Goal: Information Seeking & Learning: Learn about a topic

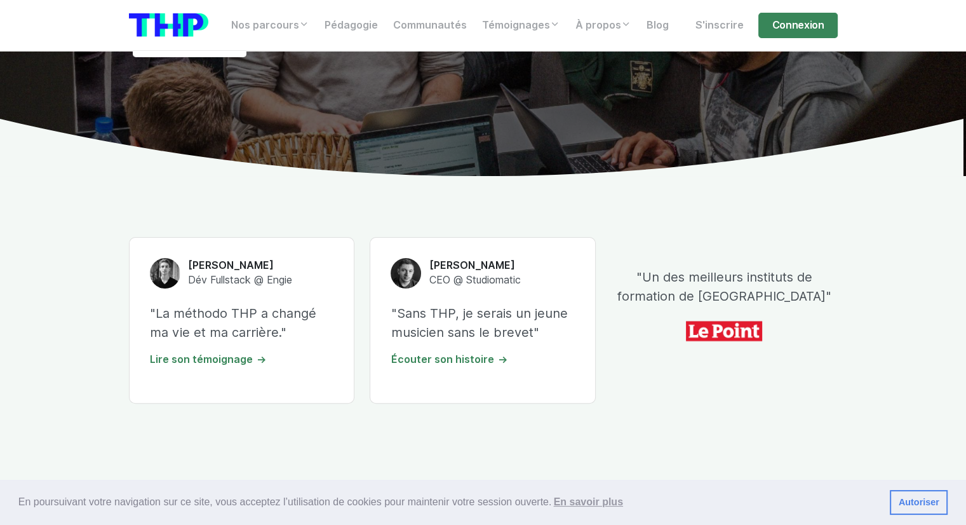
scroll to position [381, 0]
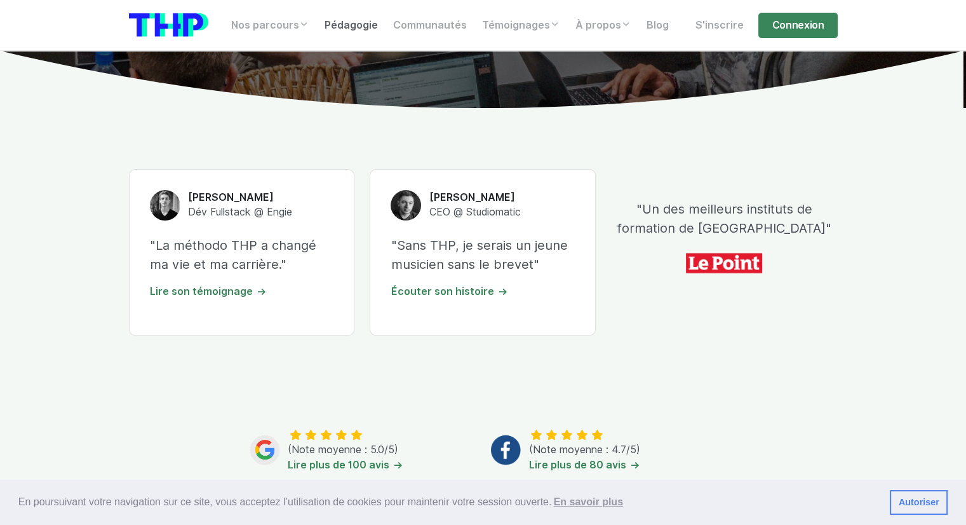
click at [331, 18] on link "Pédagogie" at bounding box center [351, 25] width 69 height 25
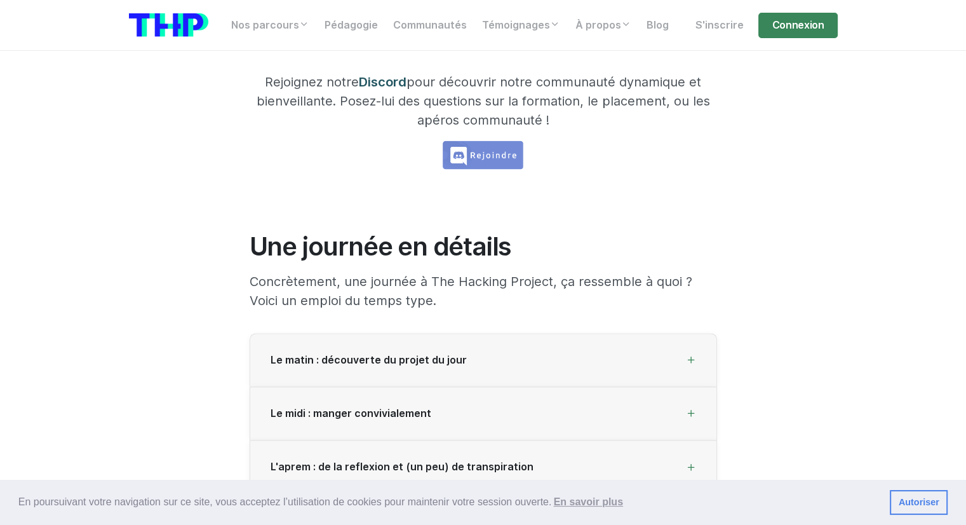
scroll to position [1778, 0]
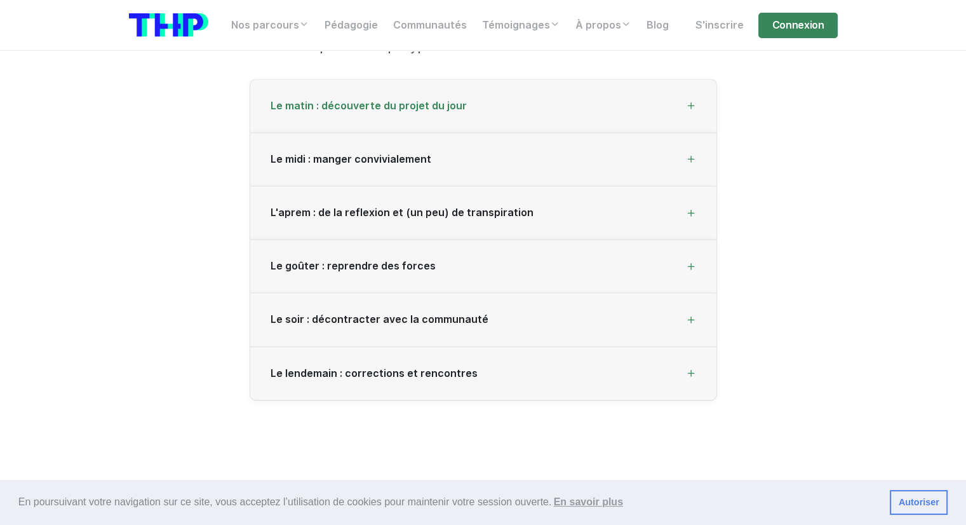
click at [479, 119] on div "Le matin : découverte du projet du jour" at bounding box center [483, 105] width 466 height 53
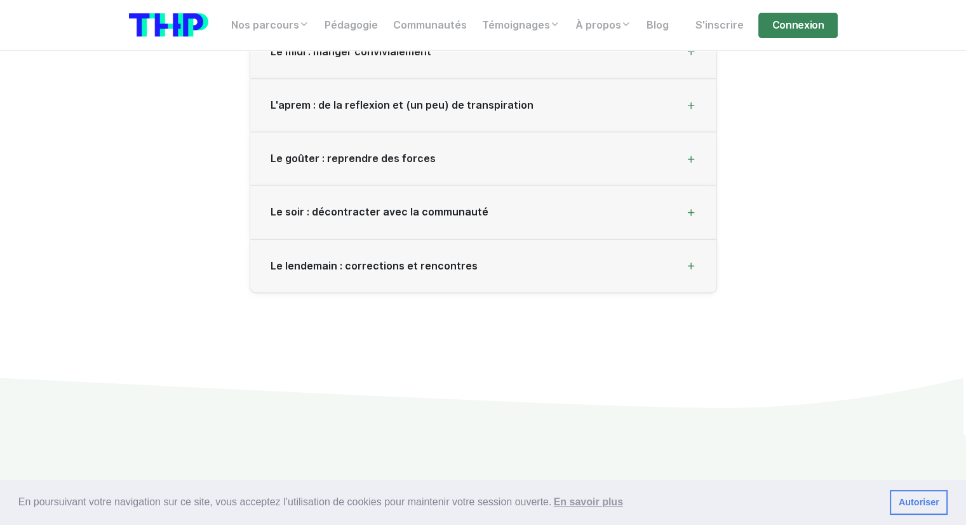
scroll to position [2096, 0]
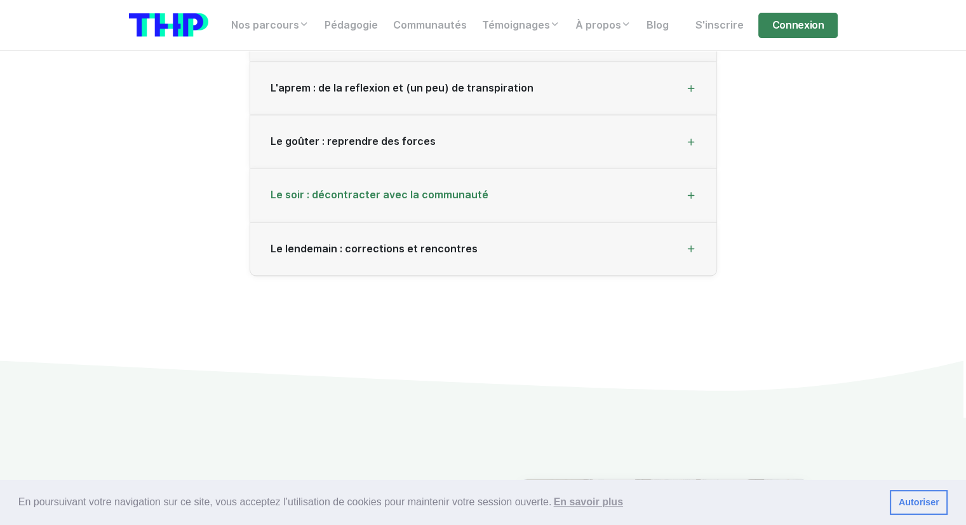
click at [394, 201] on div "Le soir : décontracter avec la communauté" at bounding box center [483, 194] width 466 height 53
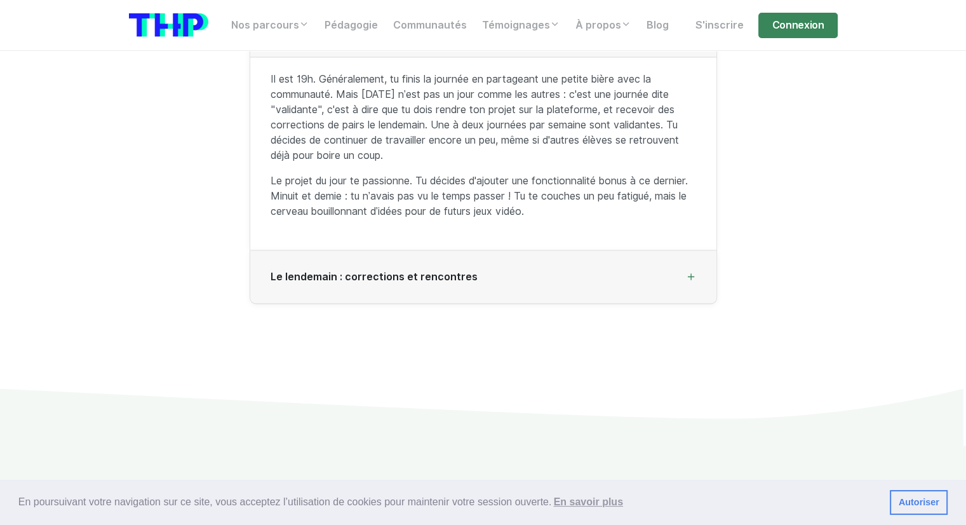
scroll to position [2032, 0]
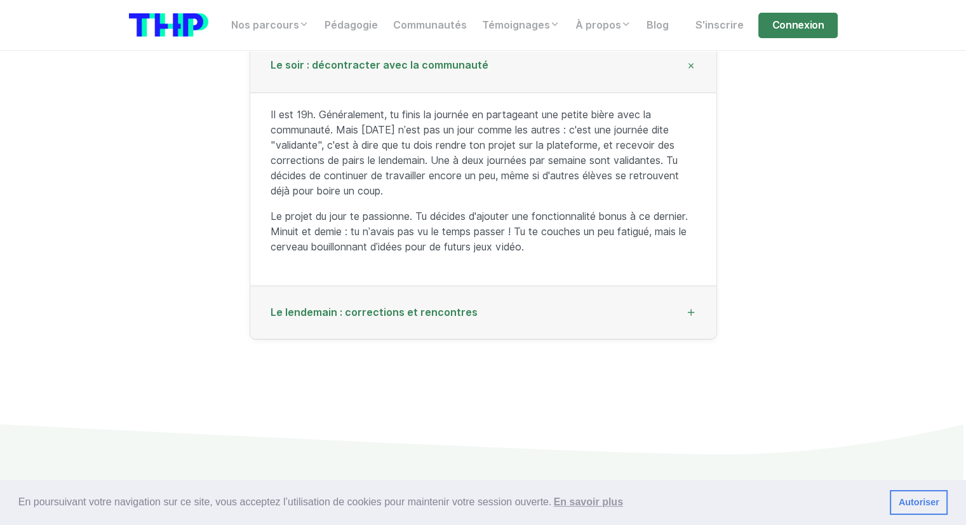
click at [382, 301] on div "Le lendemain : corrections et rencontres" at bounding box center [483, 312] width 466 height 53
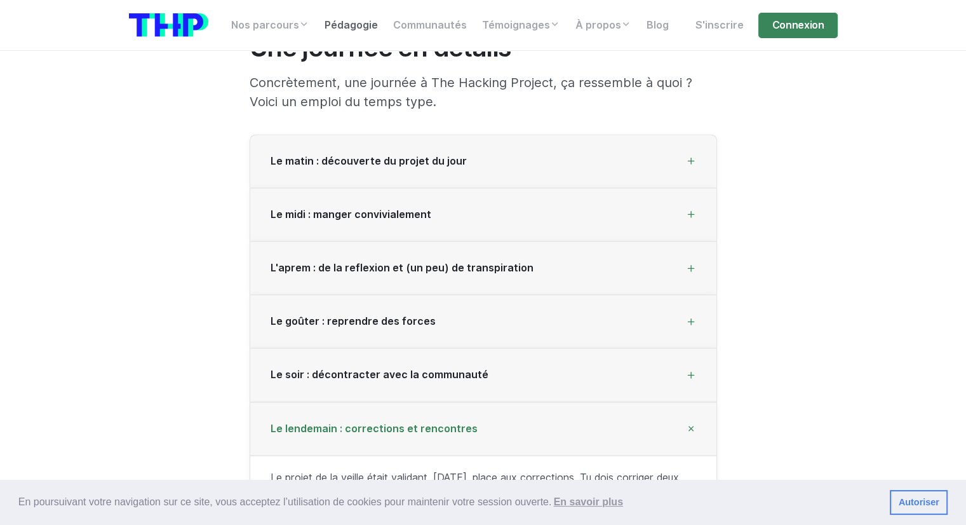
scroll to position [1715, 0]
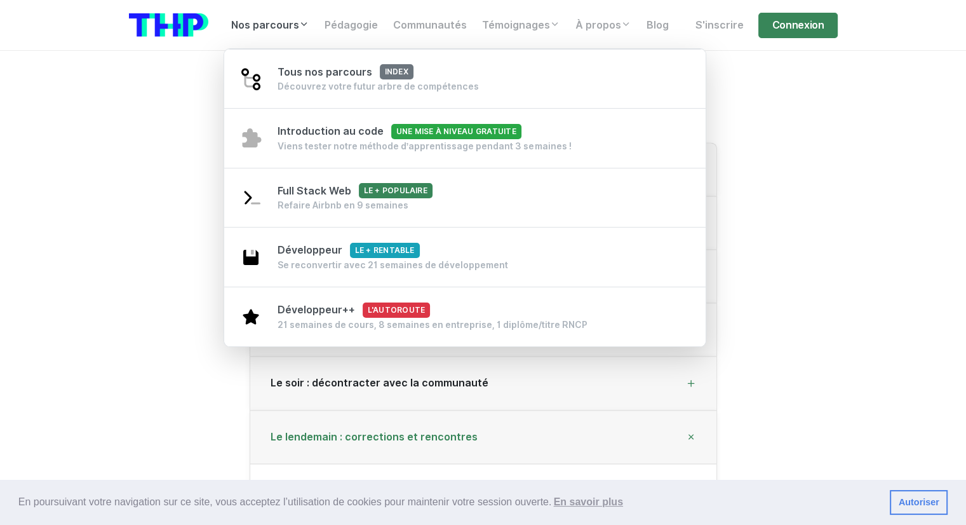
click at [286, 26] on link "Nos parcours" at bounding box center [270, 25] width 93 height 25
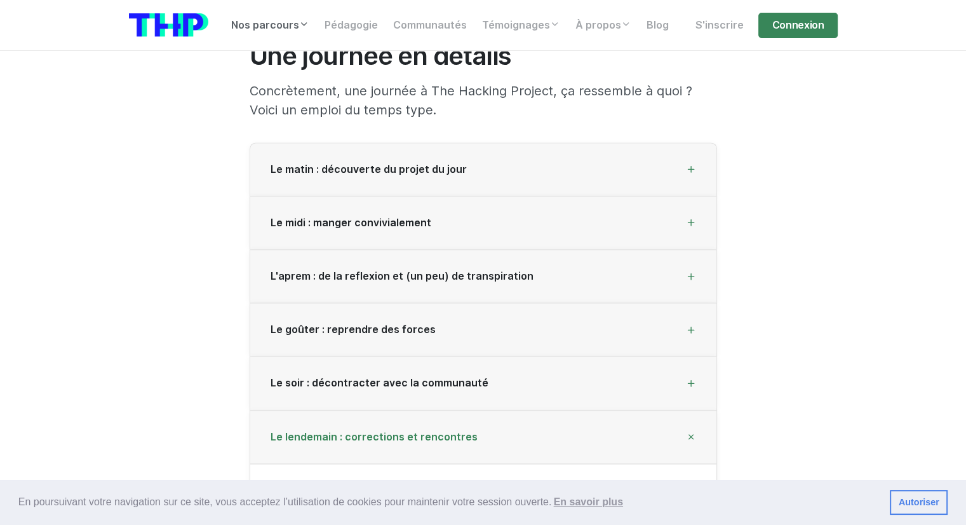
click at [286, 26] on link "Nos parcours" at bounding box center [270, 25] width 93 height 25
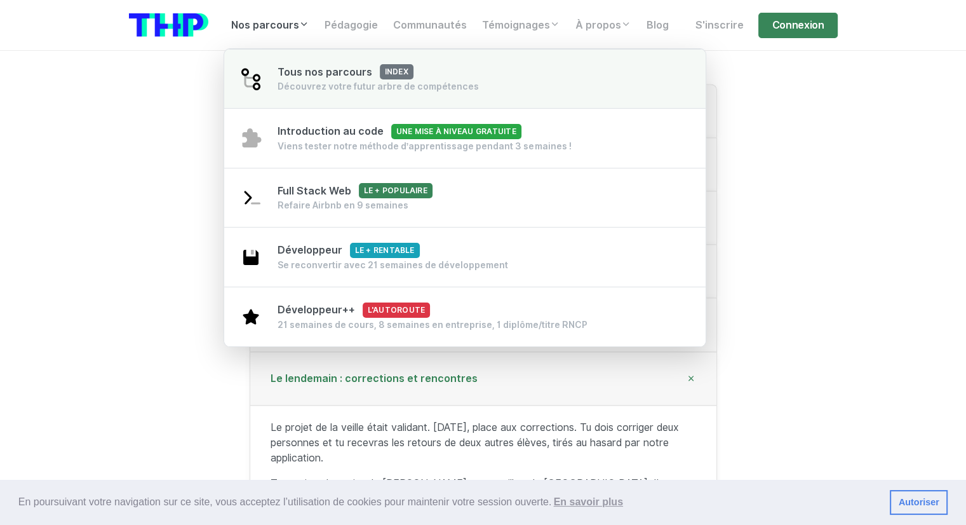
scroll to position [1778, 0]
